Goal: Find specific page/section: Find specific page/section

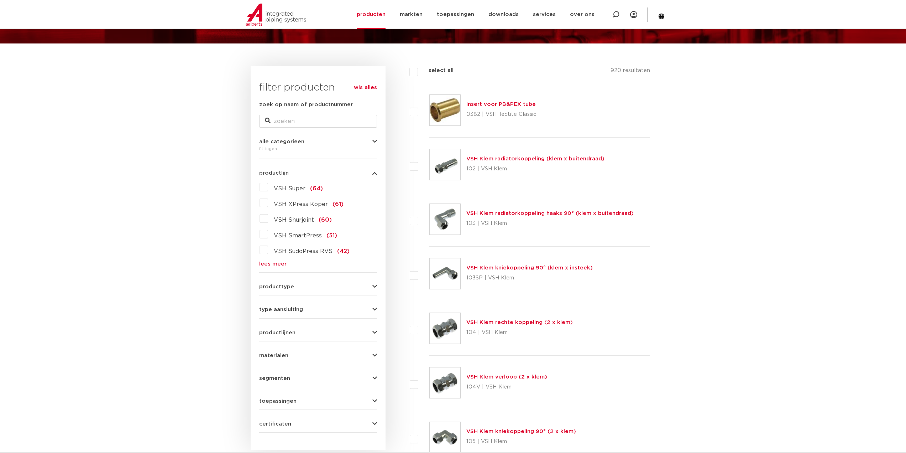
scroll to position [107, 0]
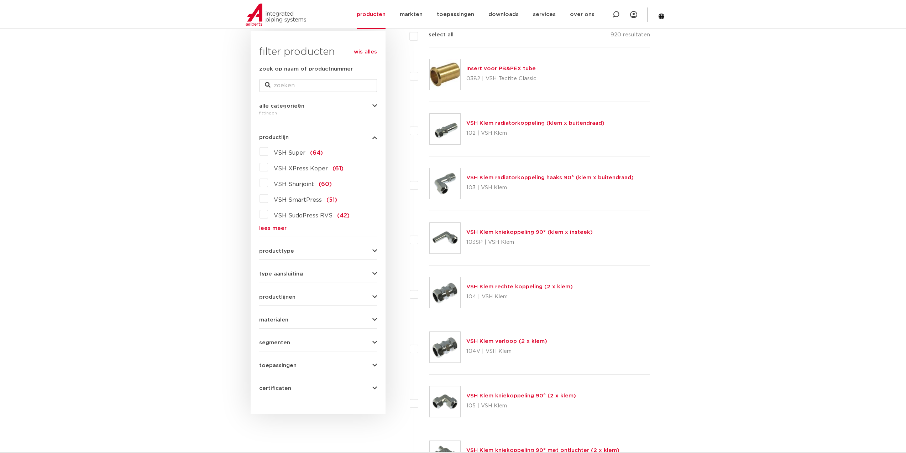
click at [291, 277] on form "zoek op naam of productnummer alle categorieën [GEOGRAPHIC_DATA] [GEOGRAPHIC_DA…" at bounding box center [318, 231] width 118 height 332
click at [373, 273] on icon "button" at bounding box center [374, 273] width 5 height 5
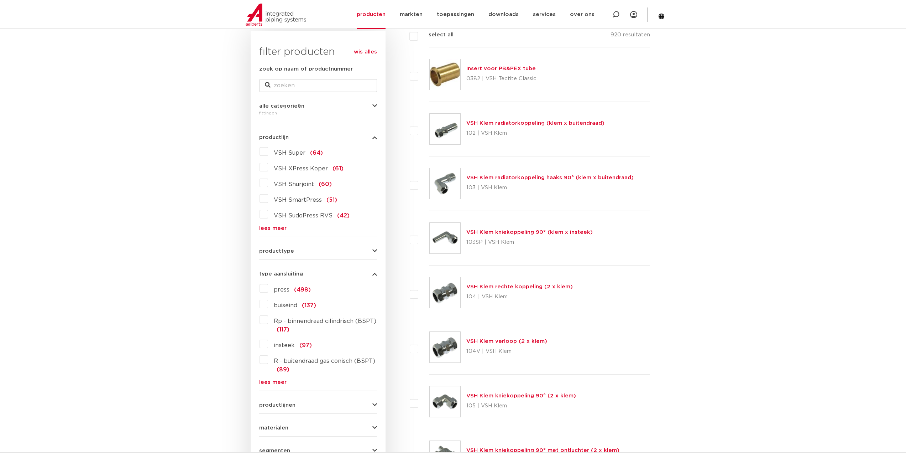
click at [268, 304] on label "buiseind (137)" at bounding box center [292, 303] width 48 height 11
click at [0, 0] on input "buiseind (137)" at bounding box center [0, 0] width 0 height 0
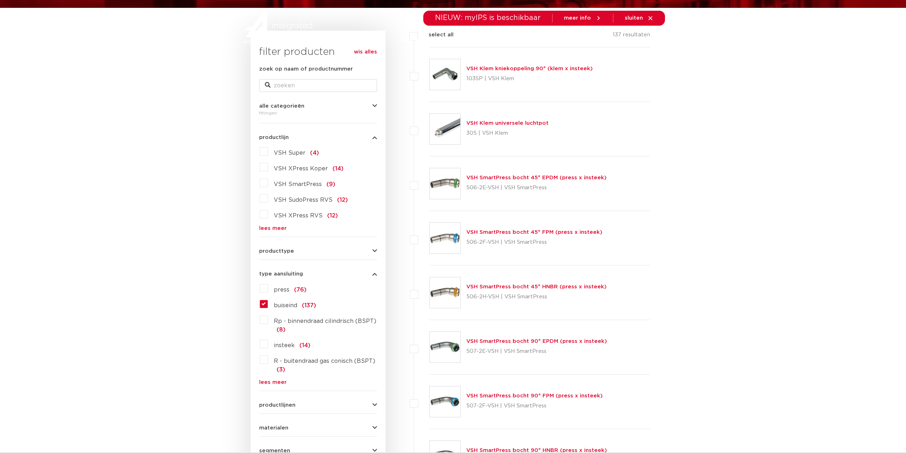
click at [268, 304] on label "buiseind (137)" at bounding box center [292, 303] width 48 height 11
click at [0, 0] on input "buiseind (137)" at bounding box center [0, 0] width 0 height 0
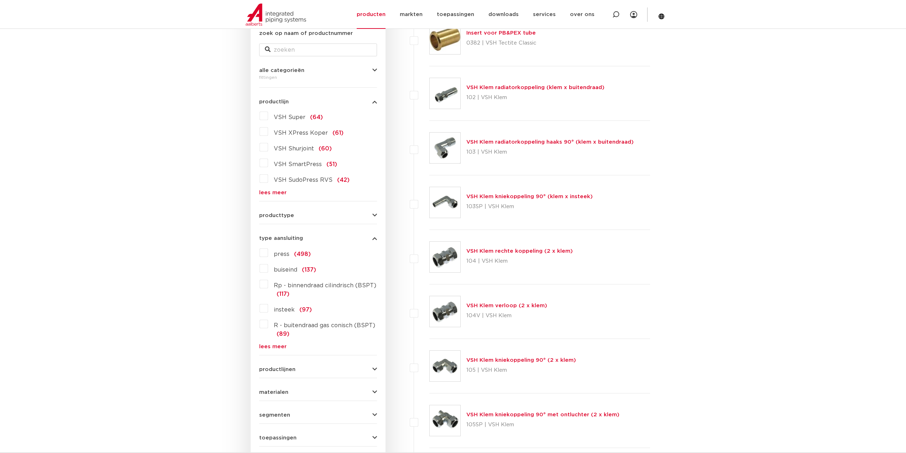
scroll to position [214, 0]
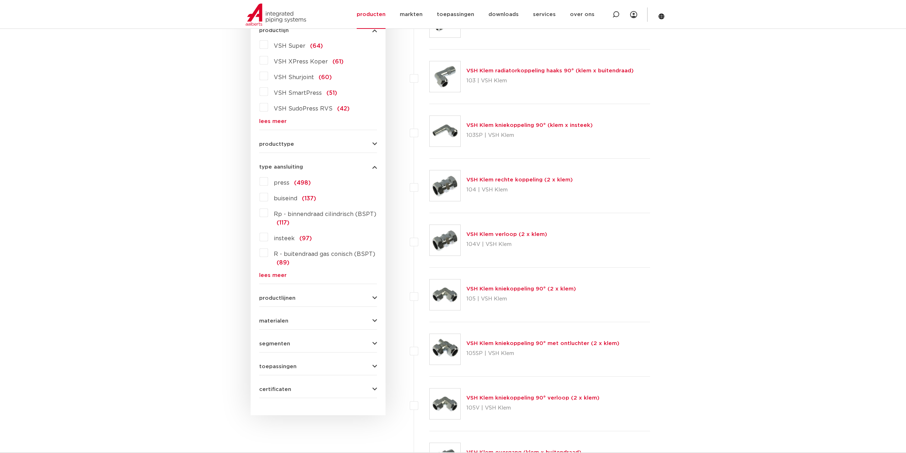
click at [330, 365] on button "toepassingen" at bounding box center [318, 366] width 118 height 5
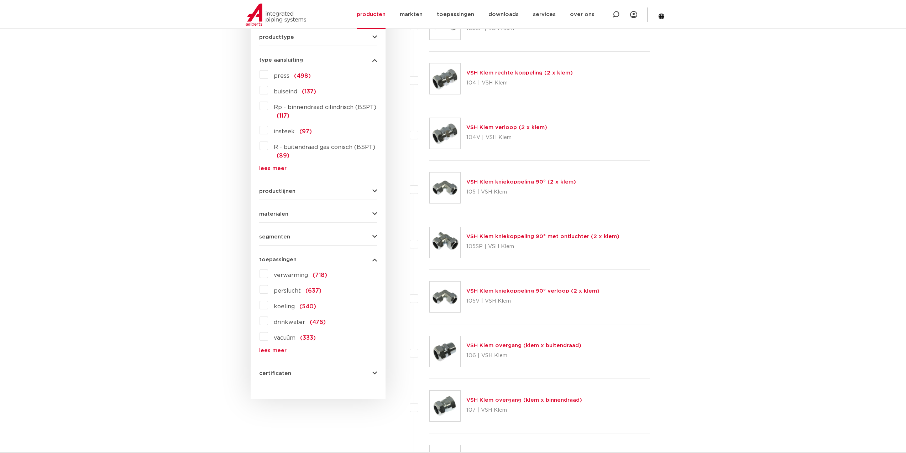
scroll to position [356, 0]
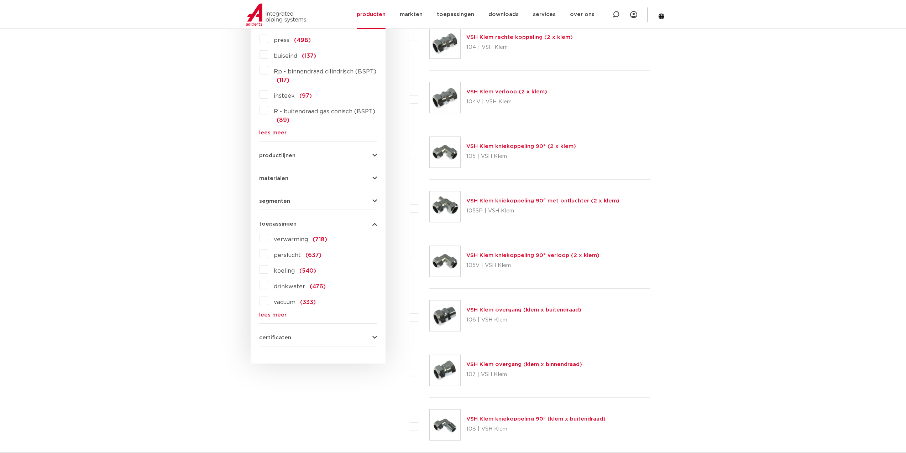
click at [268, 239] on label "verwarming (718)" at bounding box center [297, 237] width 59 height 11
click at [0, 0] on input "verwarming (718)" at bounding box center [0, 0] width 0 height 0
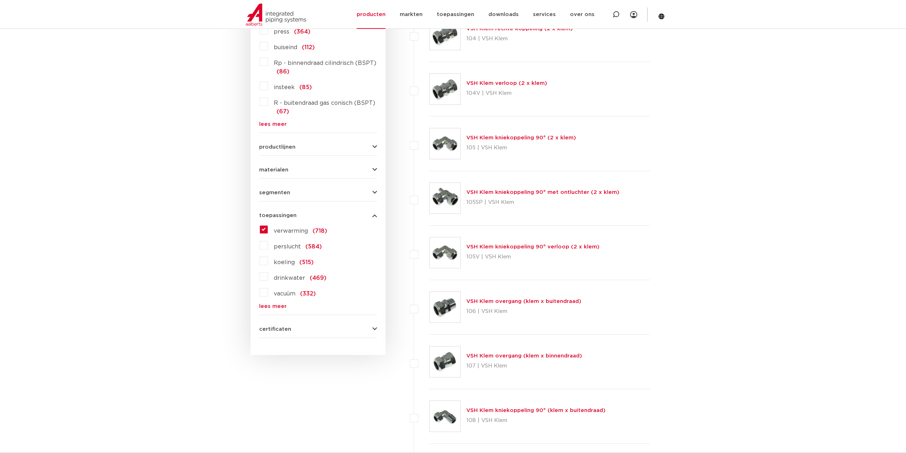
scroll to position [329, 0]
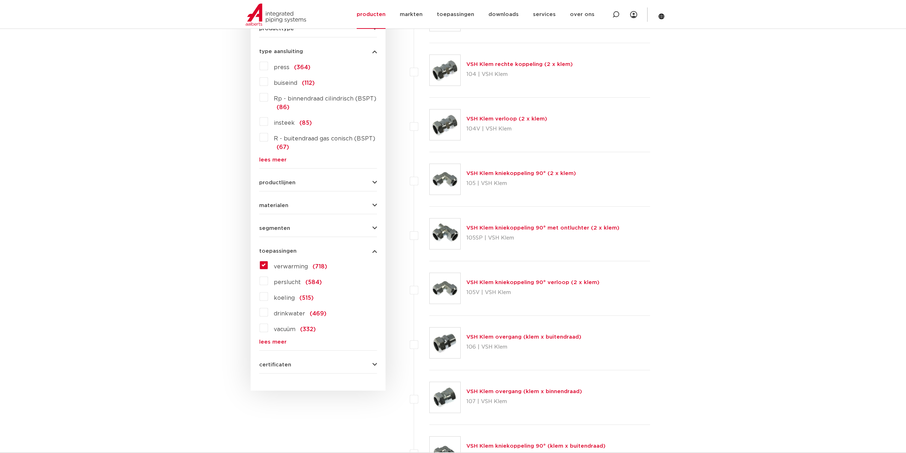
click at [323, 207] on button "materialen" at bounding box center [318, 205] width 118 height 5
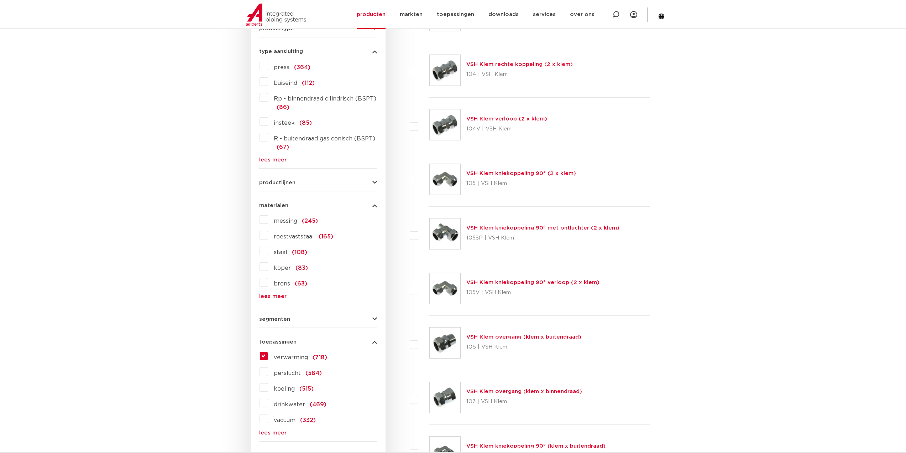
click at [323, 204] on button "materialen" at bounding box center [318, 205] width 118 height 5
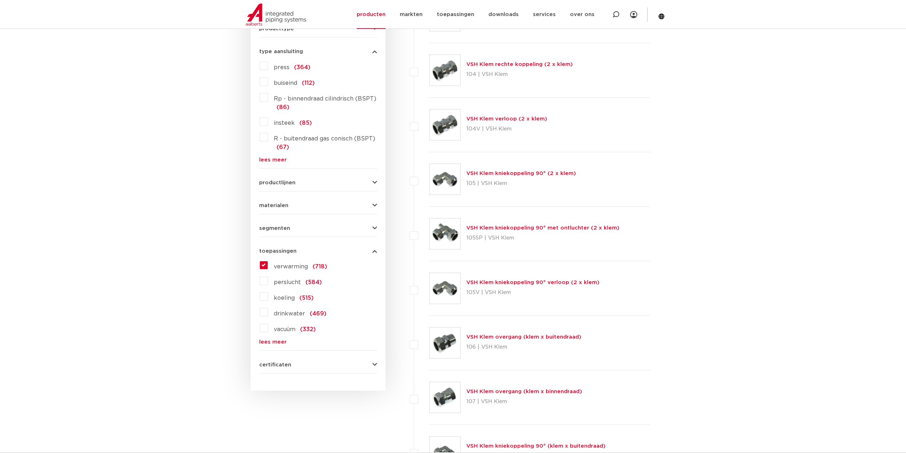
click at [314, 230] on button "segmenten" at bounding box center [318, 227] width 118 height 5
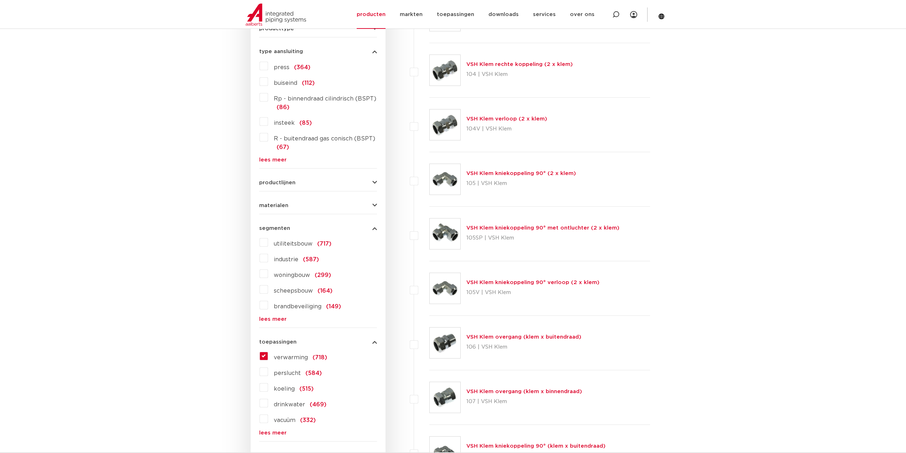
click at [314, 230] on button "segmenten" at bounding box center [318, 227] width 118 height 5
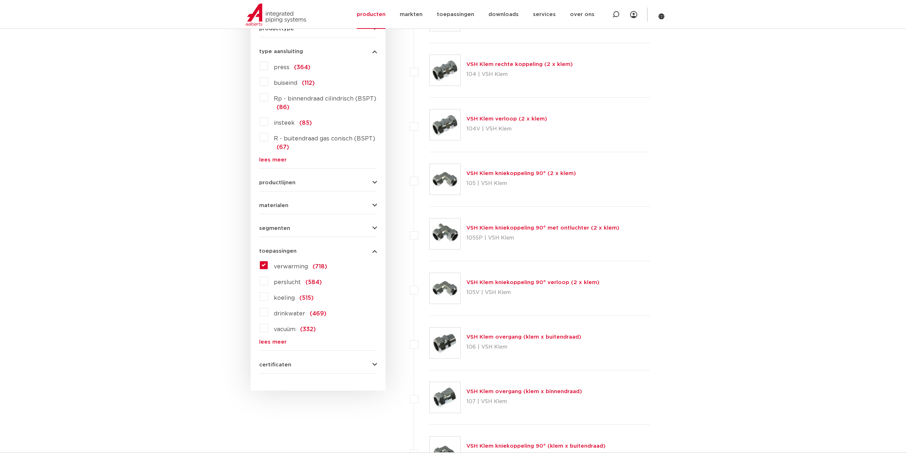
click at [314, 184] on button "productlijnen" at bounding box center [318, 182] width 118 height 5
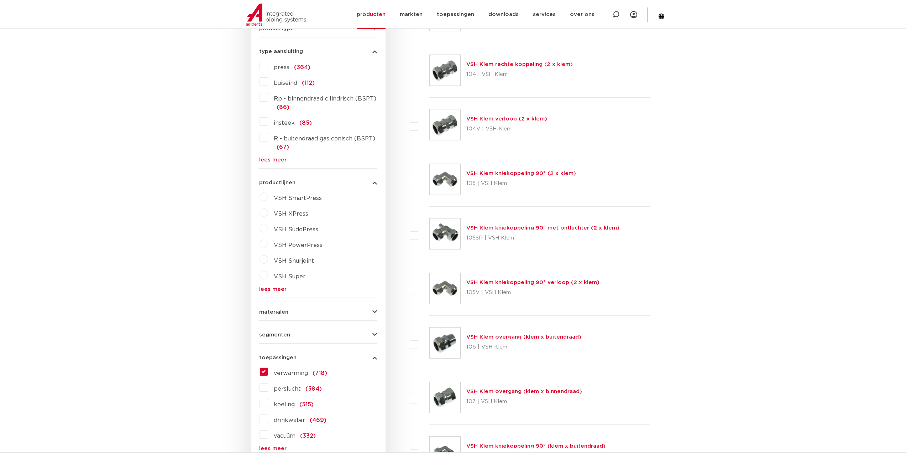
click at [314, 181] on button "productlijnen" at bounding box center [318, 182] width 118 height 5
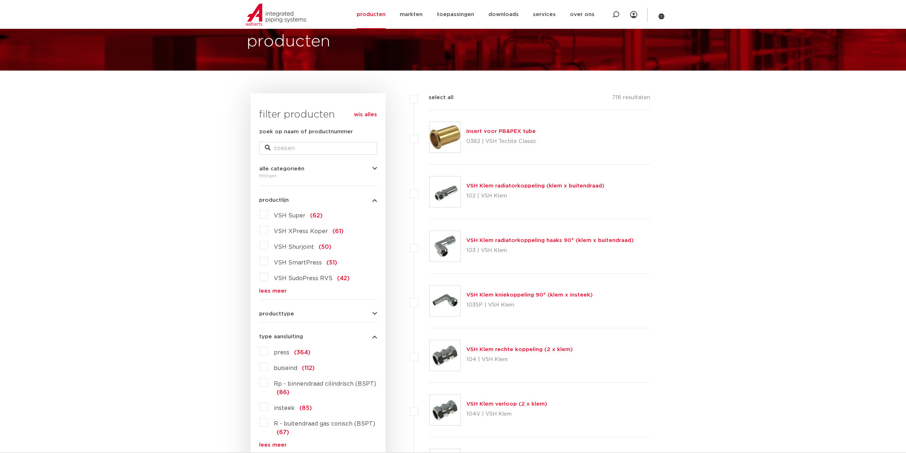
scroll to position [0, 0]
